Goal: Go to known website: Access a specific website the user already knows

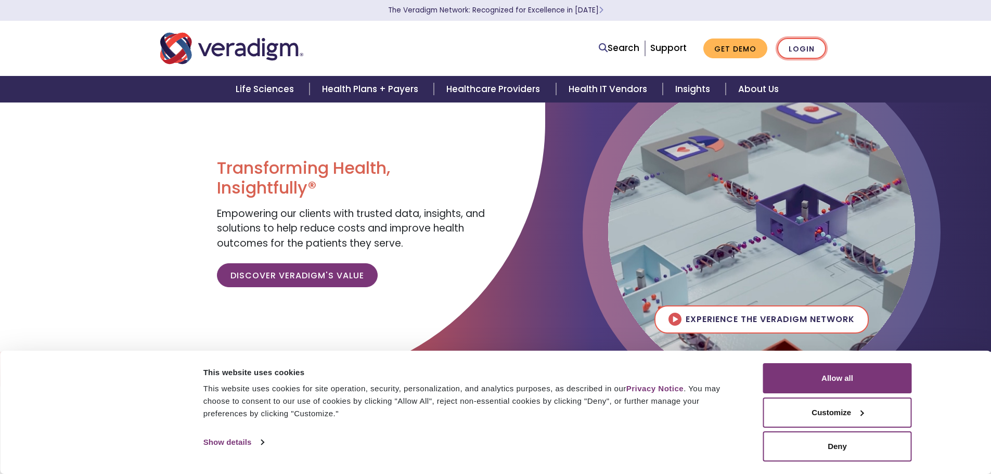
click at [799, 45] on link "Login" at bounding box center [801, 48] width 49 height 21
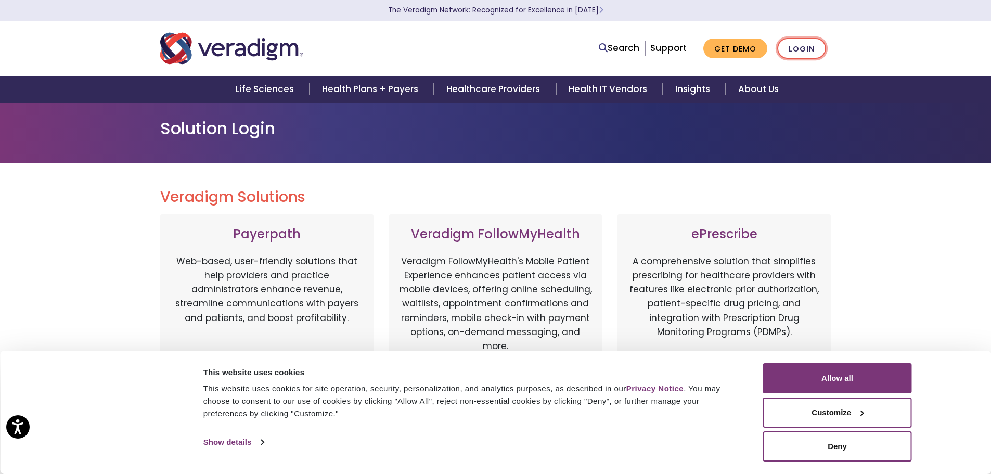
click at [798, 46] on link "Login" at bounding box center [801, 48] width 49 height 21
